Goal: Information Seeking & Learning: Learn about a topic

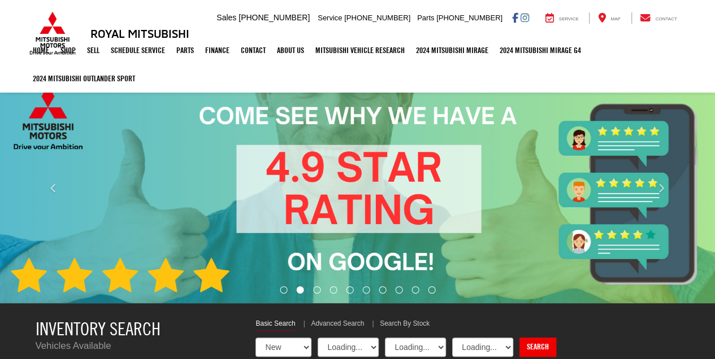
select select "Mitsubishi"
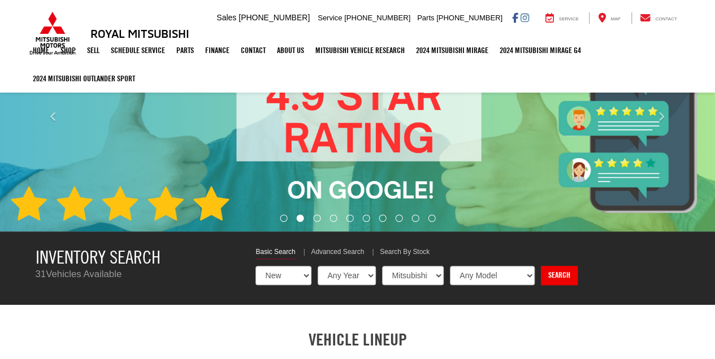
scroll to position [351, 0]
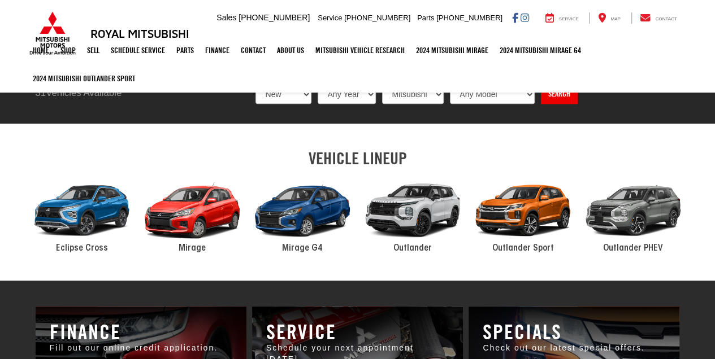
click at [417, 202] on div "2024 Mitsubishi Outlander" at bounding box center [413, 210] width 110 height 75
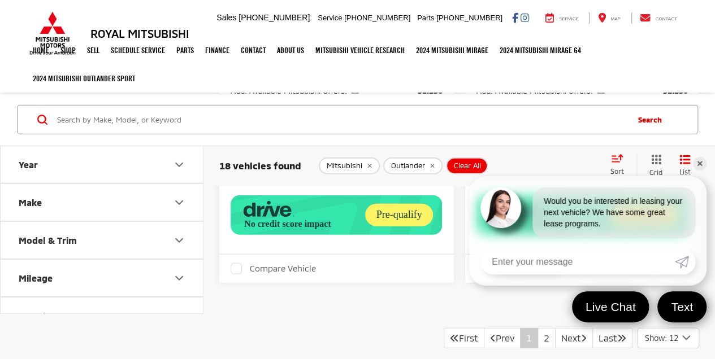
scroll to position [3604, 0]
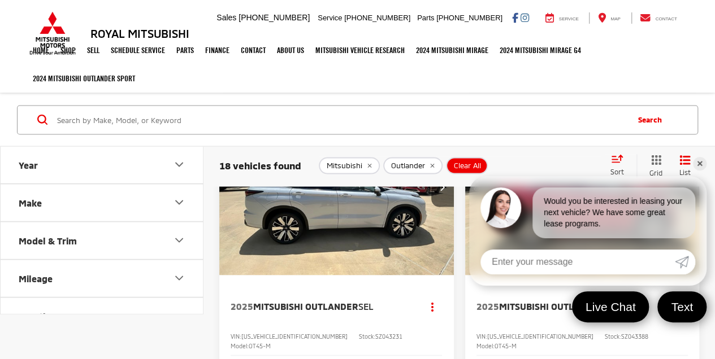
scroll to position [3204, 0]
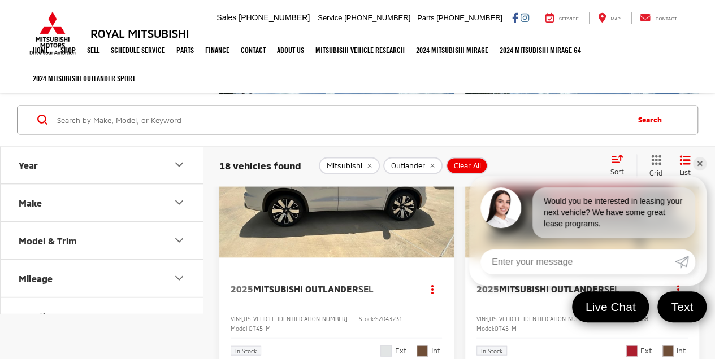
click at [698, 165] on link "✕" at bounding box center [700, 164] width 14 height 14
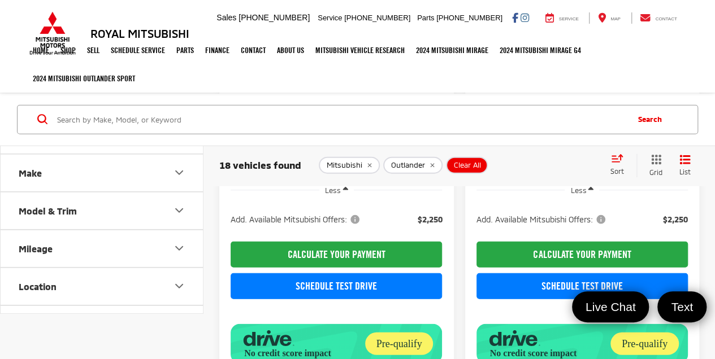
scroll to position [0, 0]
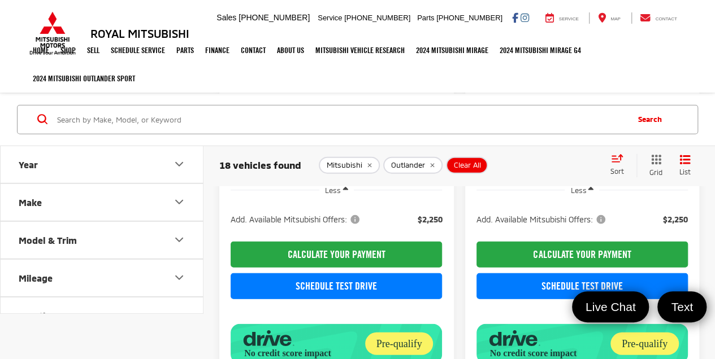
click at [173, 198] on icon "Make" at bounding box center [179, 202] width 14 height 14
click at [124, 119] on input "Search by Make, Model, or Keyword" at bounding box center [341, 119] width 571 height 27
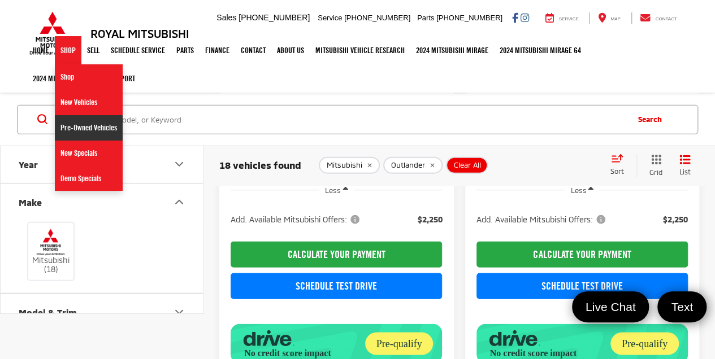
click at [87, 131] on link "Pre-Owned Vehicles" at bounding box center [89, 127] width 68 height 25
